Goal: Navigation & Orientation: Find specific page/section

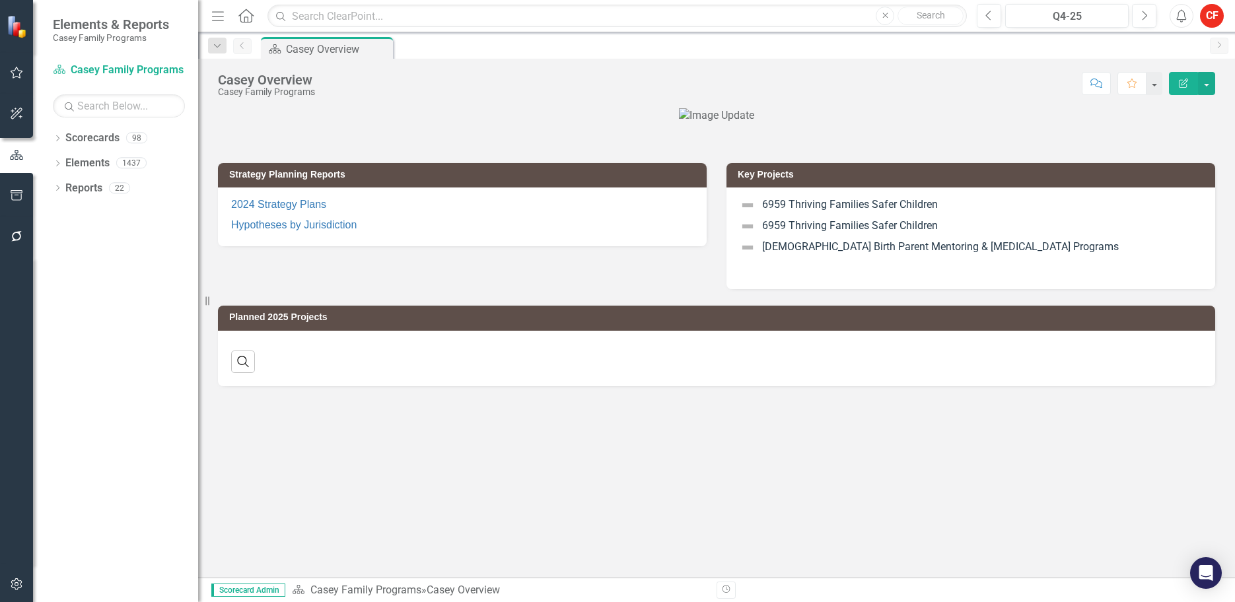
click at [61, 136] on icon "Dropdown" at bounding box center [57, 139] width 9 height 7
click at [63, 159] on icon "Dropdown" at bounding box center [64, 162] width 10 height 8
click at [82, 264] on icon "Dropdown" at bounding box center [78, 263] width 10 height 8
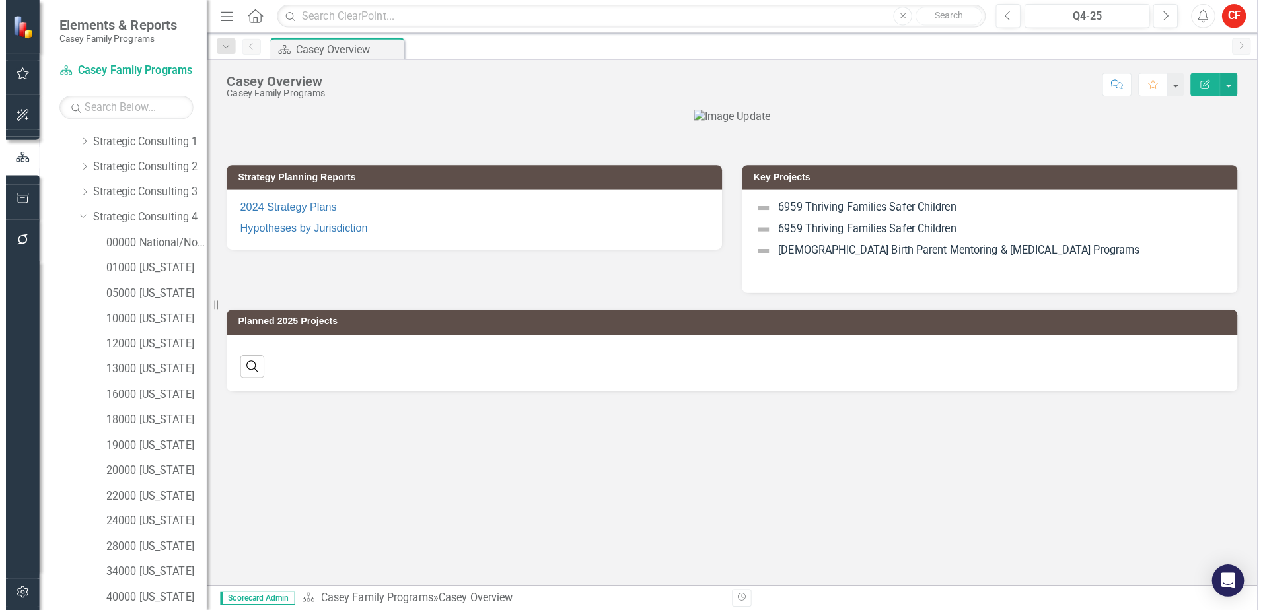
scroll to position [150, 0]
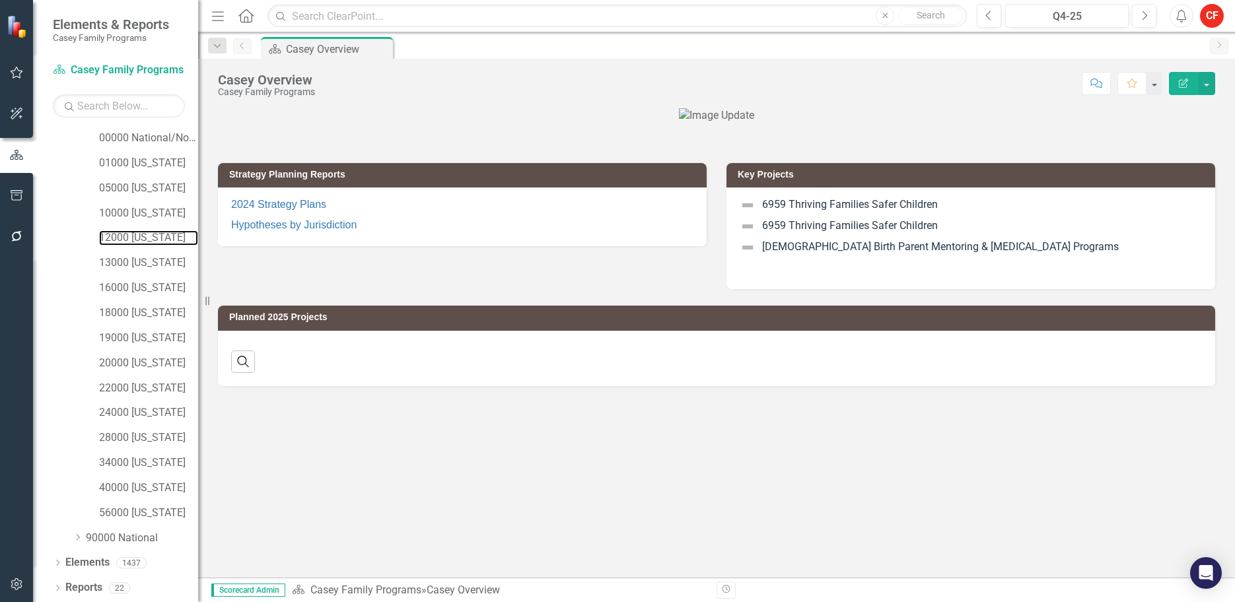
click at [134, 240] on link "12000 [US_STATE]" at bounding box center [148, 237] width 99 height 15
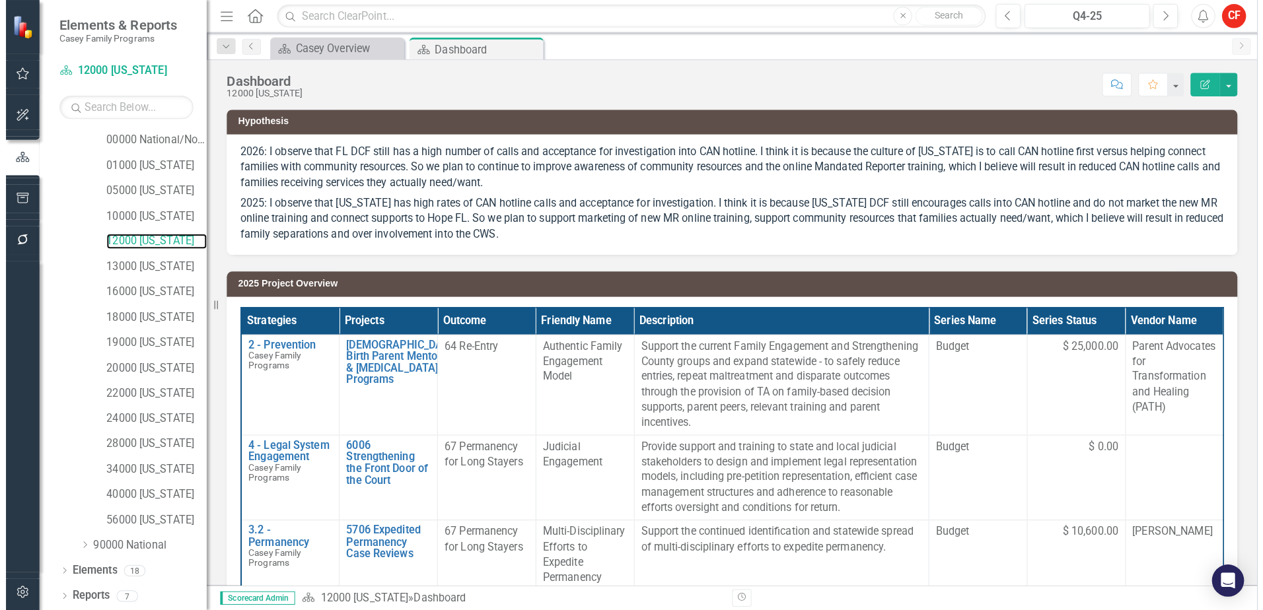
scroll to position [142, 0]
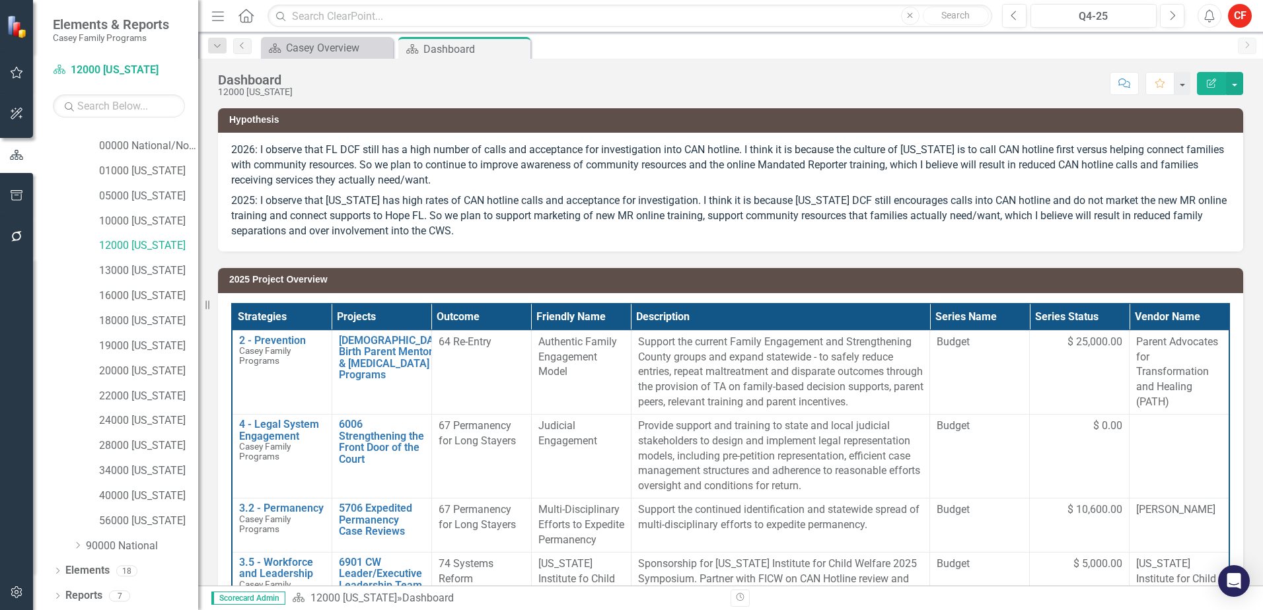
click at [59, 594] on icon "Dropdown" at bounding box center [57, 597] width 9 height 7
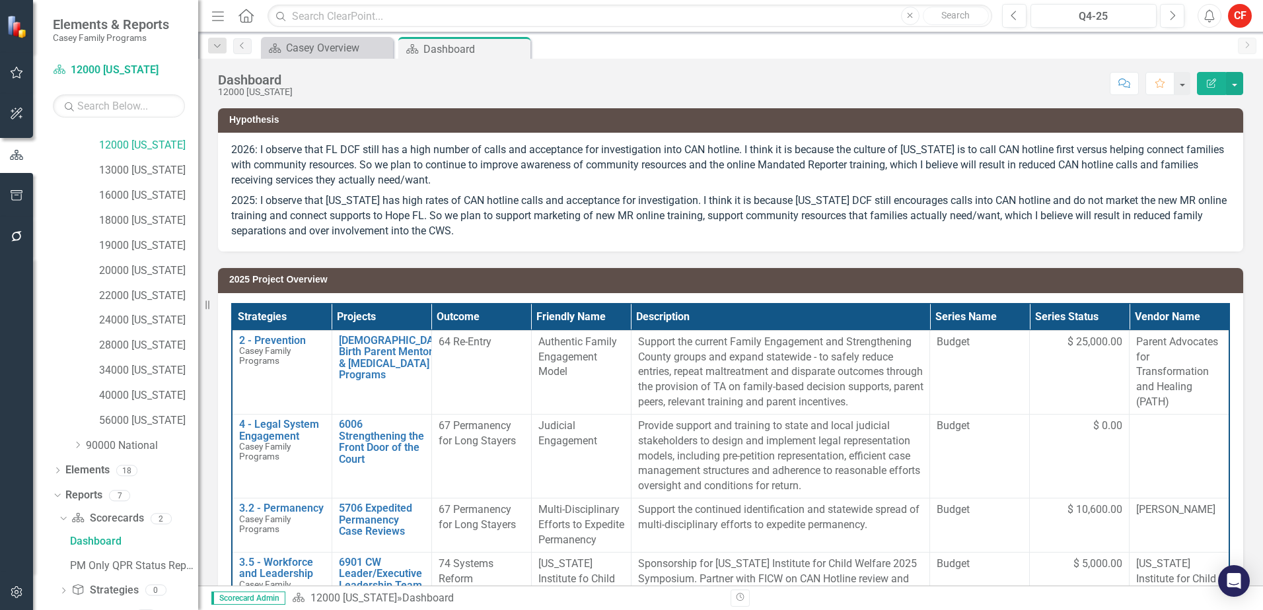
scroll to position [306, 0]
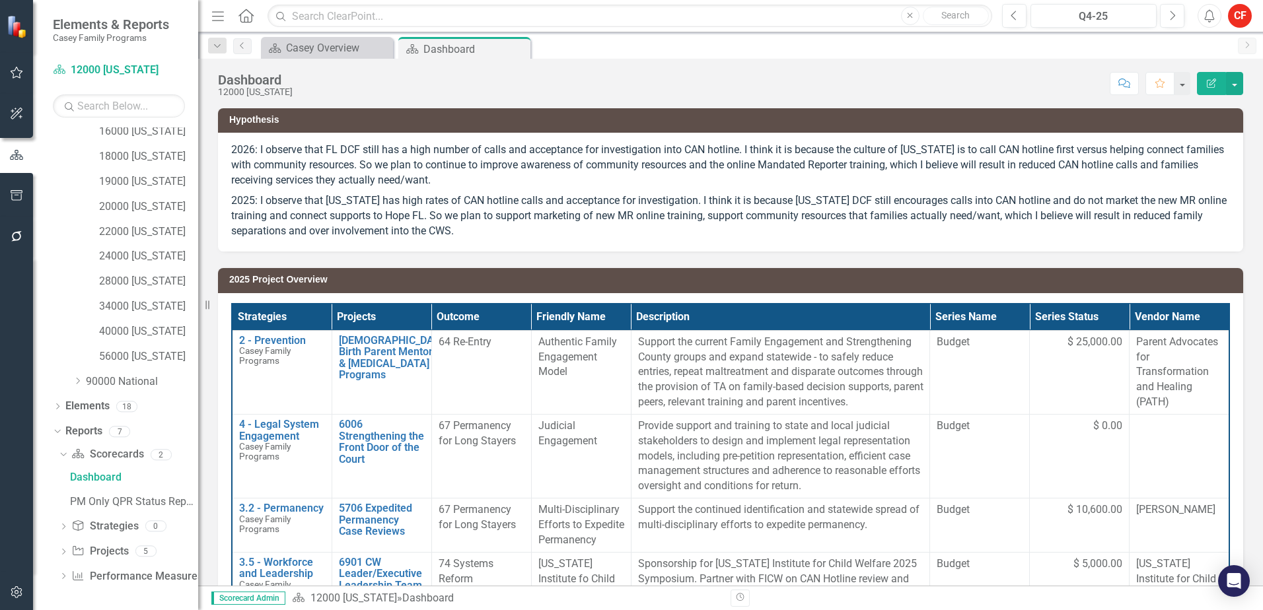
click at [65, 547] on div "Dropdown" at bounding box center [63, 552] width 9 height 11
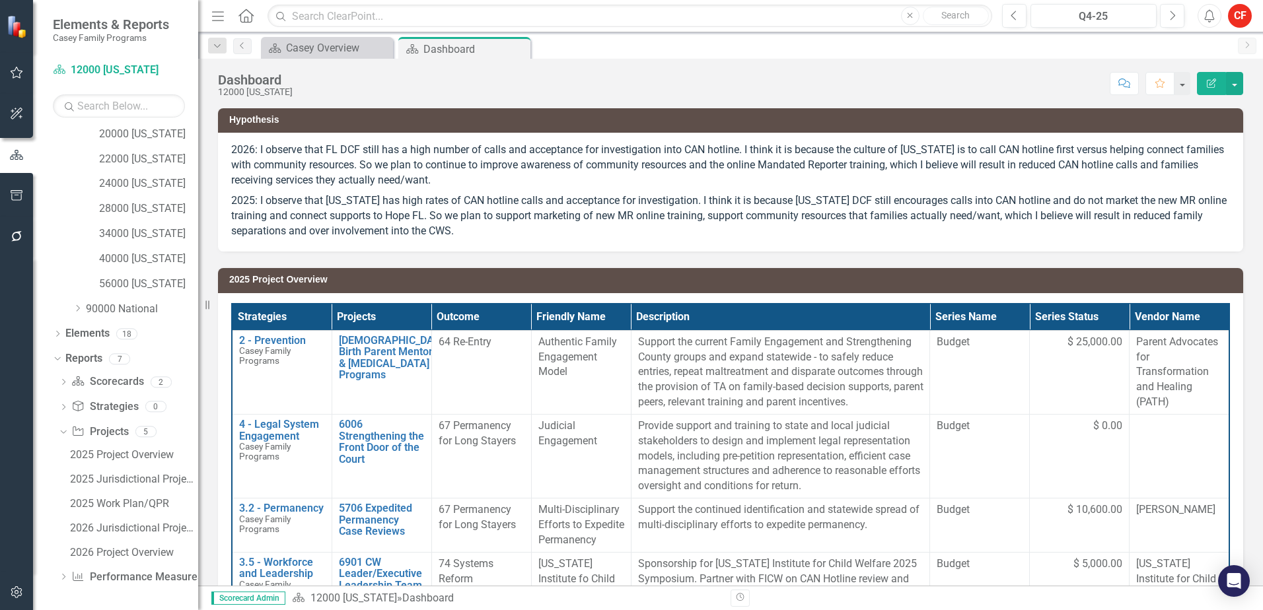
scroll to position [380, 0]
click at [87, 554] on div "2026 Project Overview" at bounding box center [134, 552] width 128 height 12
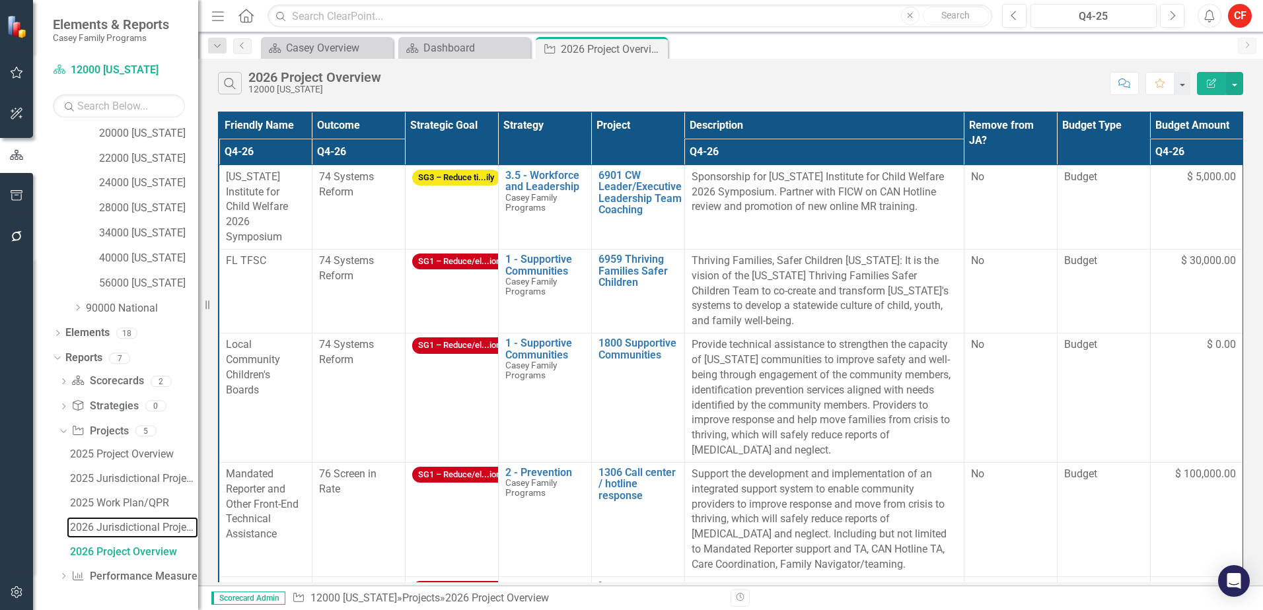
click at [116, 532] on div "2026 Jurisdictional Projects Assessment" at bounding box center [134, 528] width 128 height 12
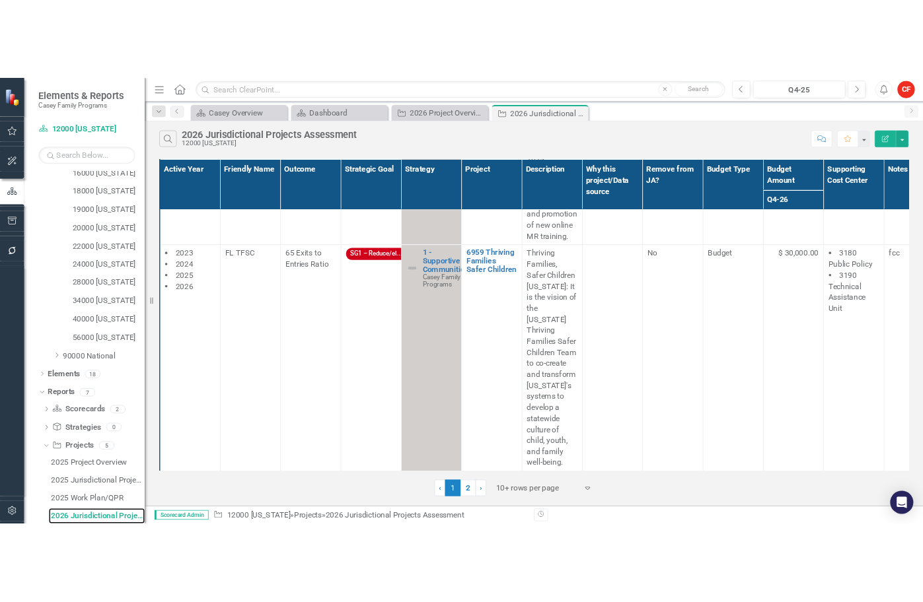
scroll to position [1123, 0]
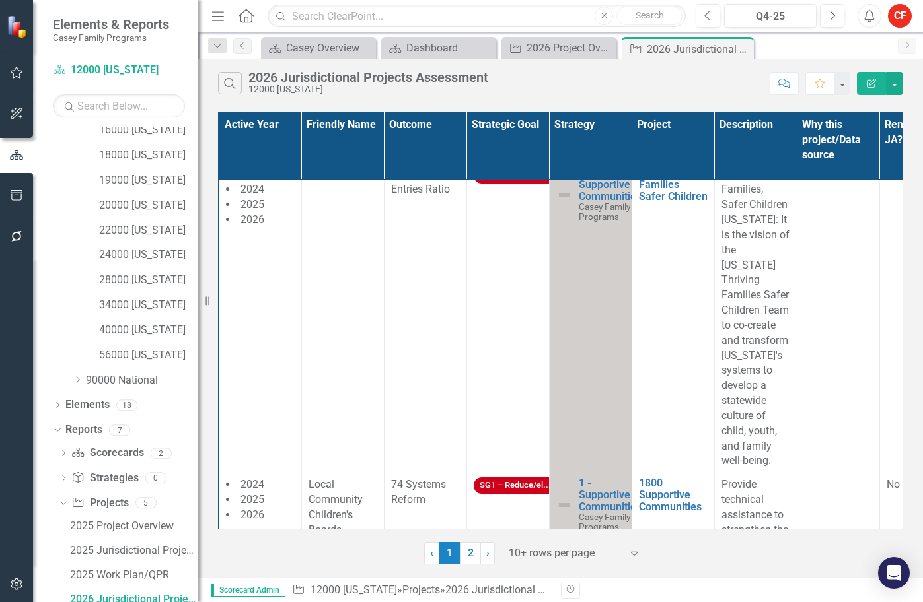
click at [538, 241] on td "SG1 – Reduce/el...ion" at bounding box center [507, 318] width 83 height 310
